Goal: Information Seeking & Learning: Check status

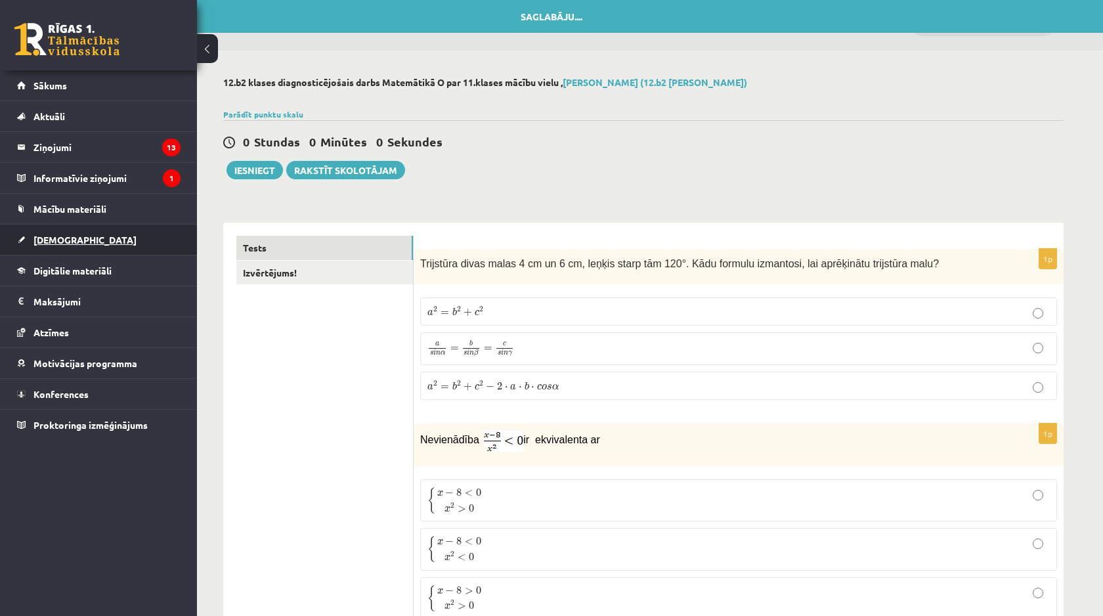
click at [125, 243] on link "[DEMOGRAPHIC_DATA]" at bounding box center [98, 239] width 163 height 30
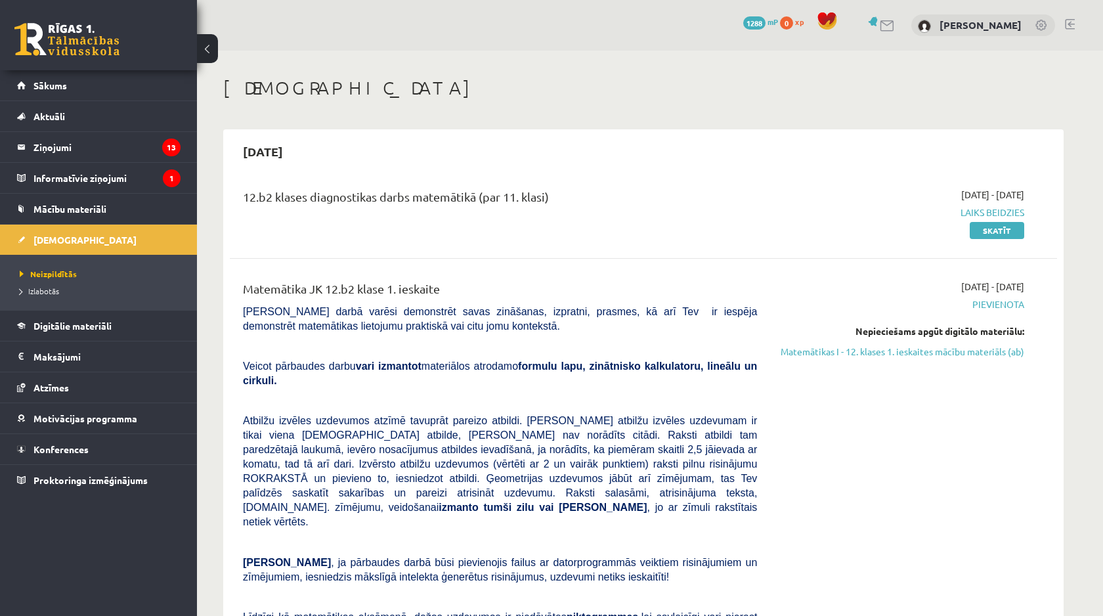
scroll to position [14, 0]
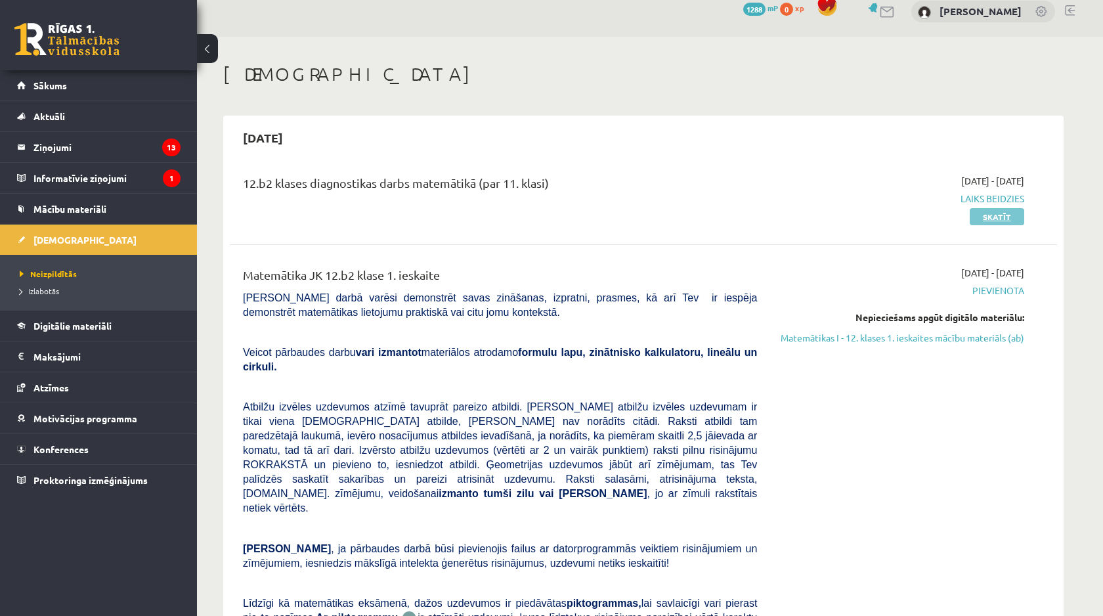
click at [989, 214] on link "Skatīt" at bounding box center [996, 216] width 54 height 17
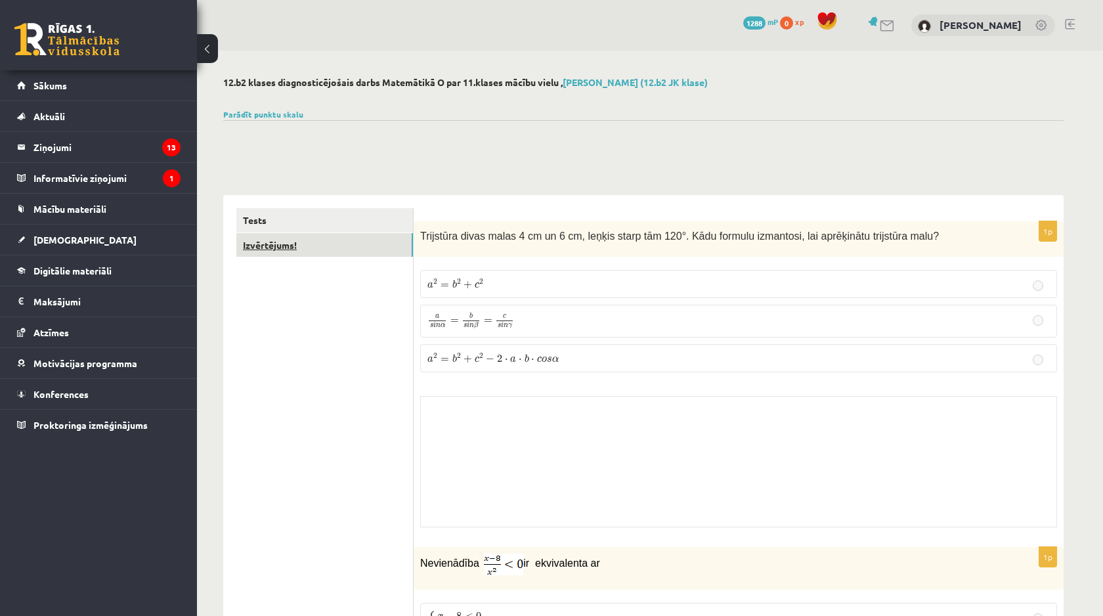
click at [274, 240] on link "Izvērtējums!" at bounding box center [324, 245] width 177 height 24
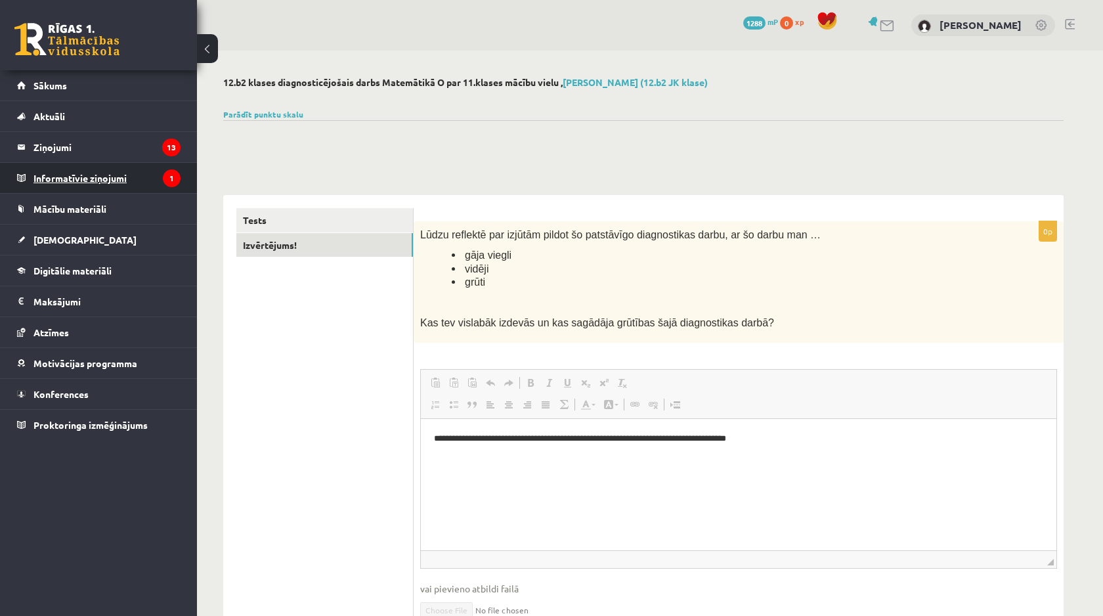
click at [159, 183] on legend "Informatīvie ziņojumi 1" at bounding box center [106, 178] width 147 height 30
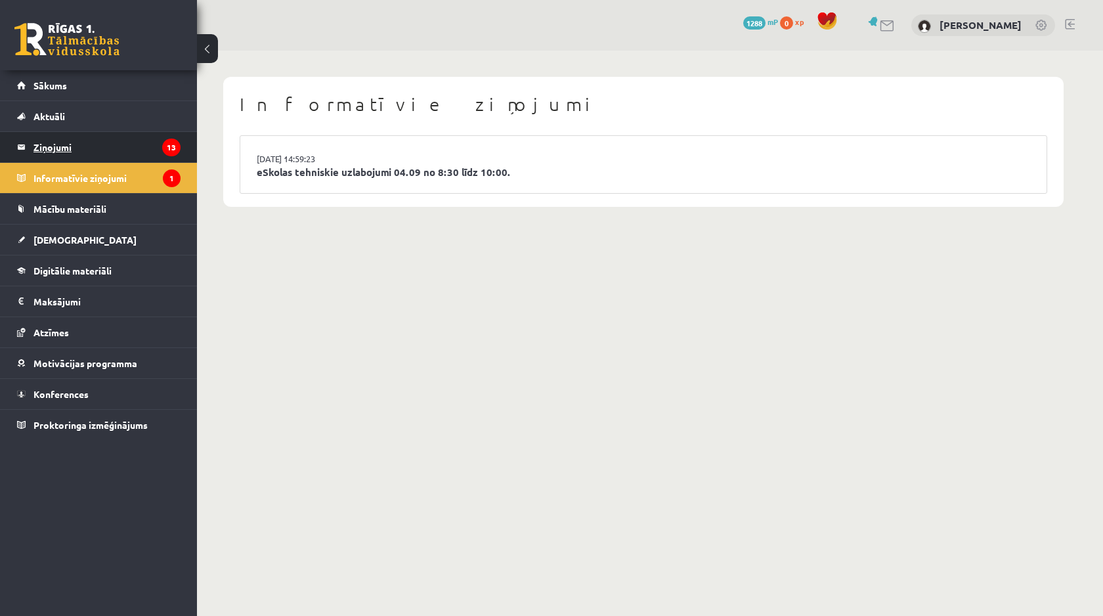
click at [131, 142] on legend "Ziņojumi 13" at bounding box center [106, 147] width 147 height 30
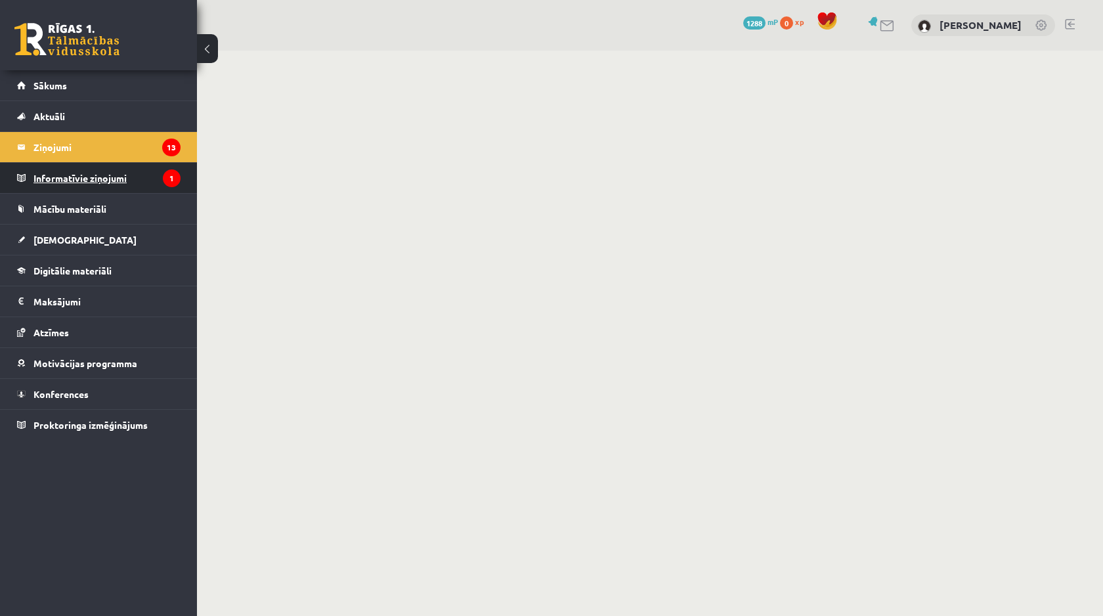
click at [131, 169] on legend "Informatīvie ziņojumi 1" at bounding box center [106, 178] width 147 height 30
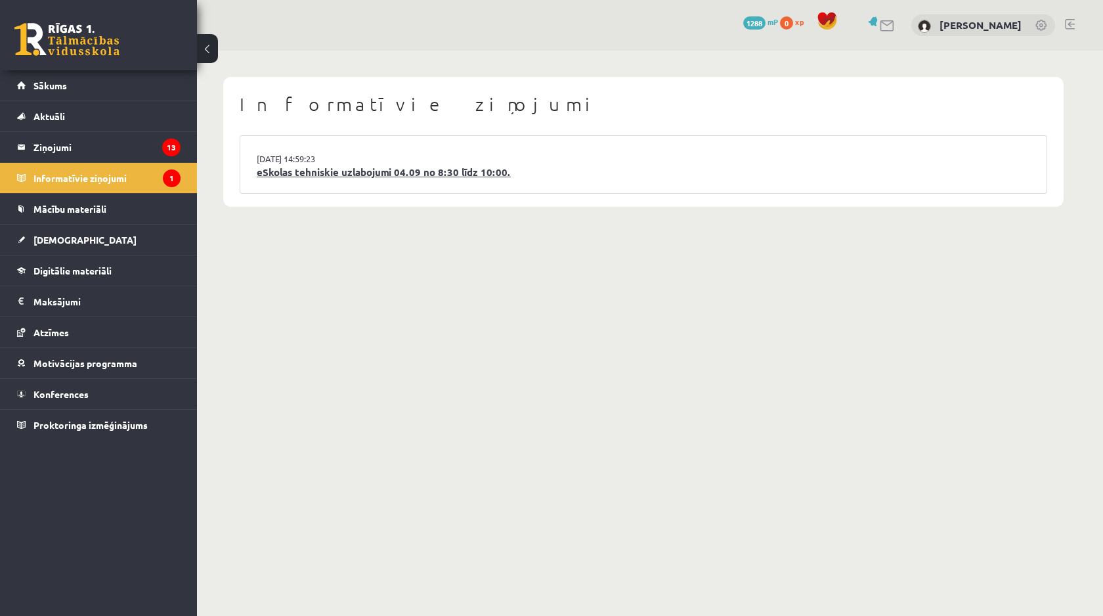
click at [321, 175] on link "eSkolas tehniskie uzlabojumi 04.09 no 8:30 līdz 10:00." at bounding box center [643, 172] width 773 height 15
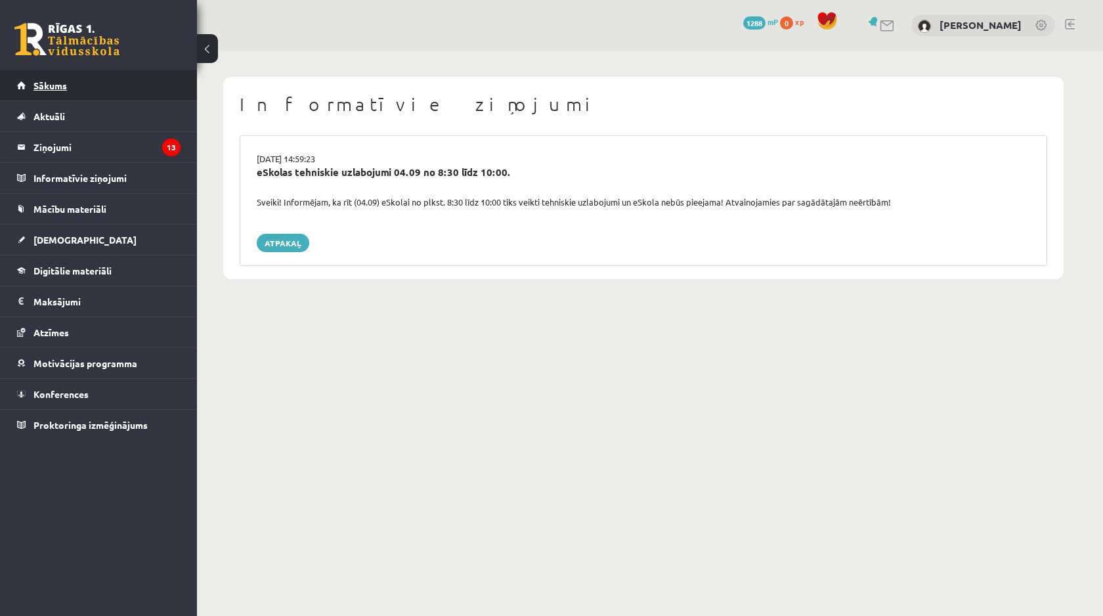
click at [133, 91] on link "Sākums" at bounding box center [98, 85] width 163 height 30
